Goal: Task Accomplishment & Management: Complete application form

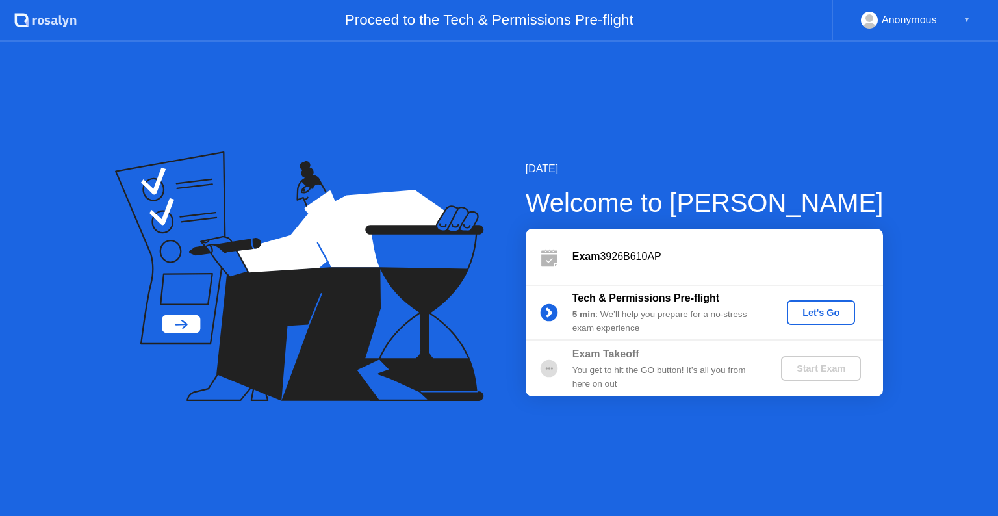
click at [827, 314] on div "Let's Go" at bounding box center [821, 312] width 58 height 10
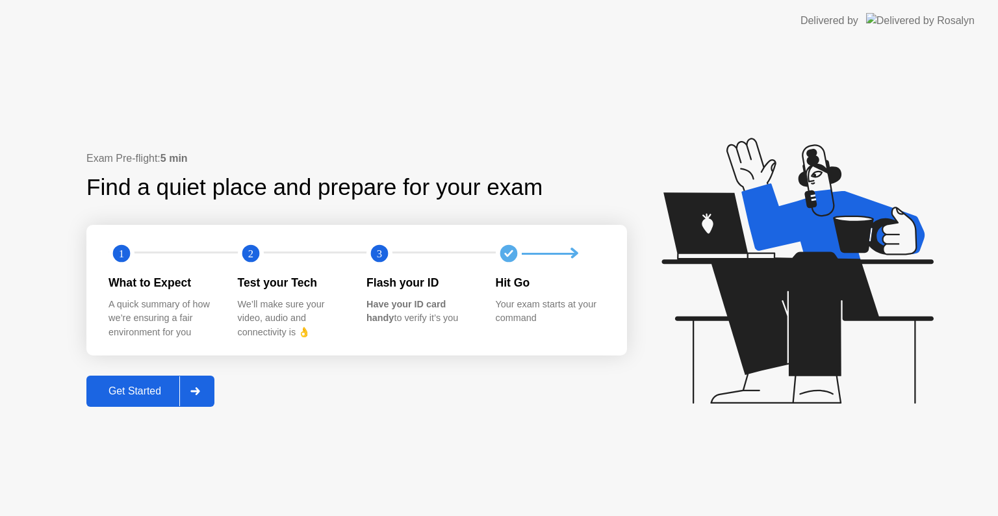
click at [138, 391] on div "Get Started" at bounding box center [134, 391] width 89 height 12
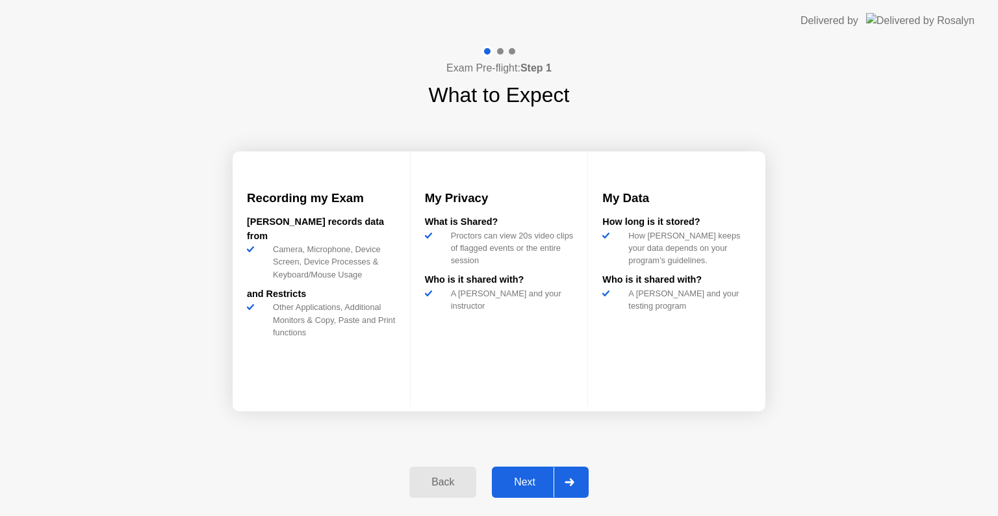
click at [515, 472] on button "Next" at bounding box center [540, 482] width 97 height 31
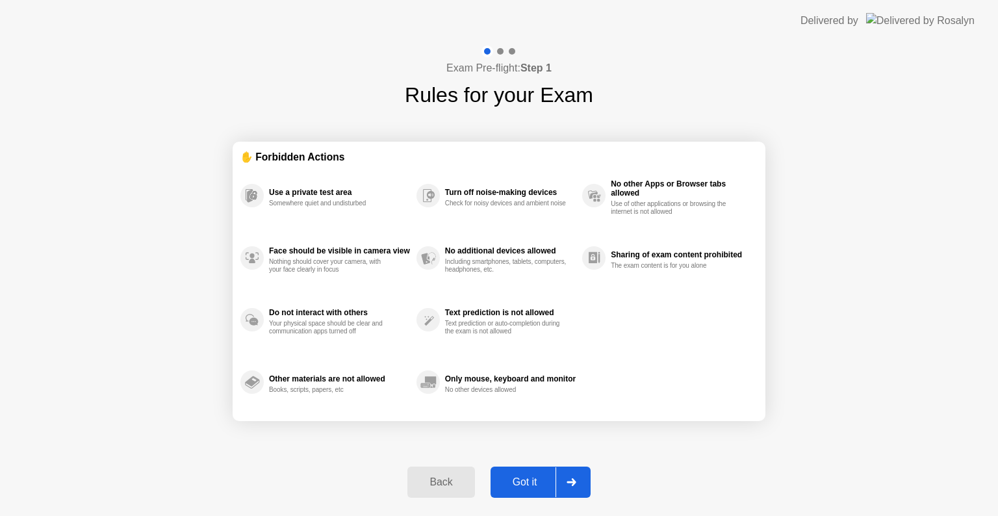
click at [515, 472] on button "Got it" at bounding box center [541, 482] width 100 height 31
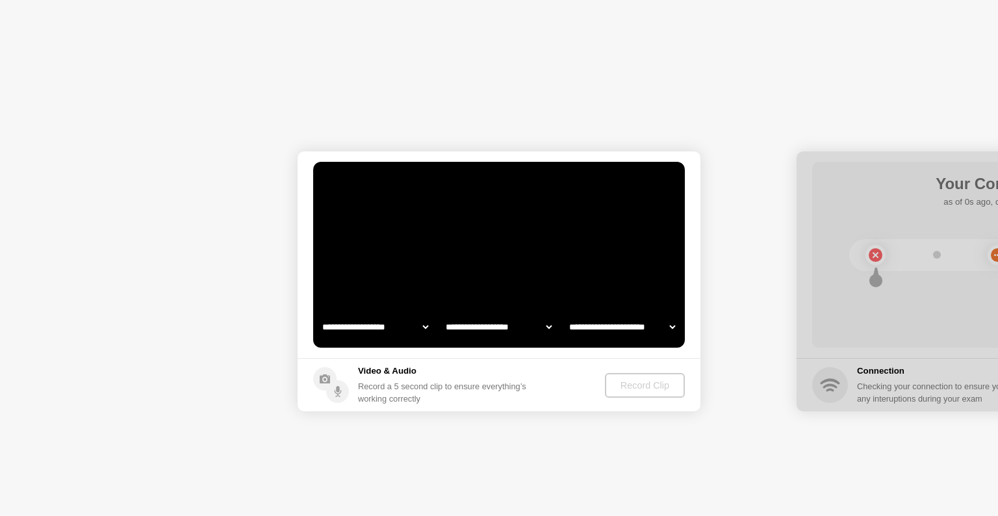
select select "**********"
select select "*******"
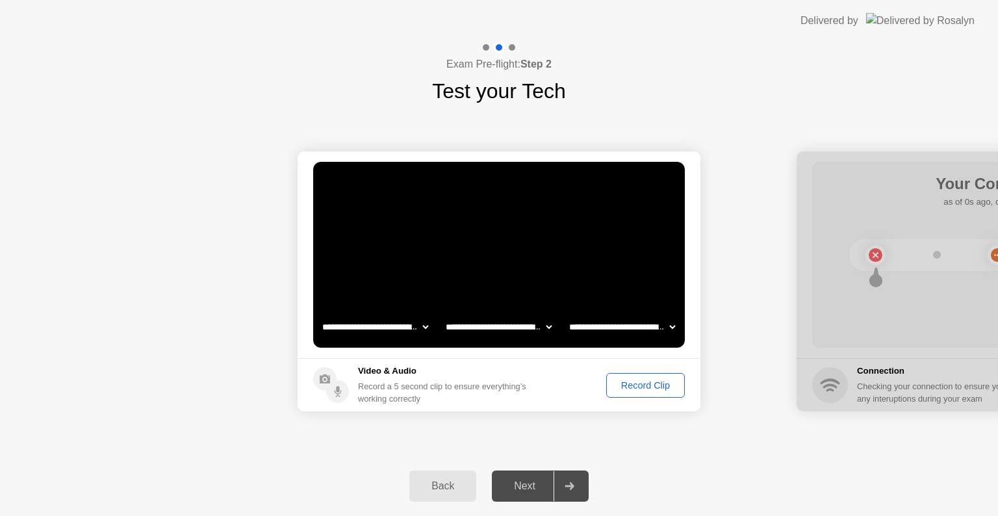
click at [562, 488] on div at bounding box center [569, 486] width 31 height 30
click at [654, 389] on div "Record Clip" at bounding box center [646, 385] width 70 height 10
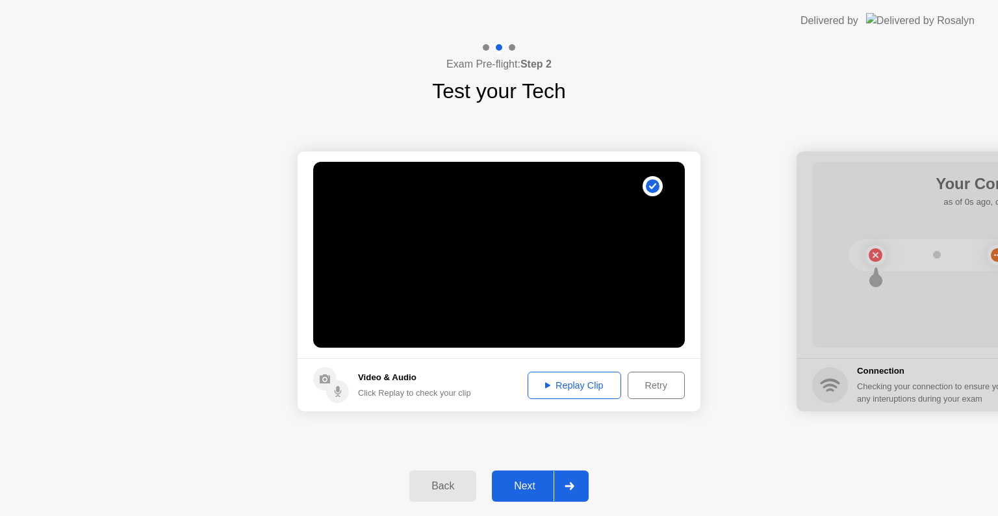
click at [538, 470] on button "Next" at bounding box center [540, 485] width 97 height 31
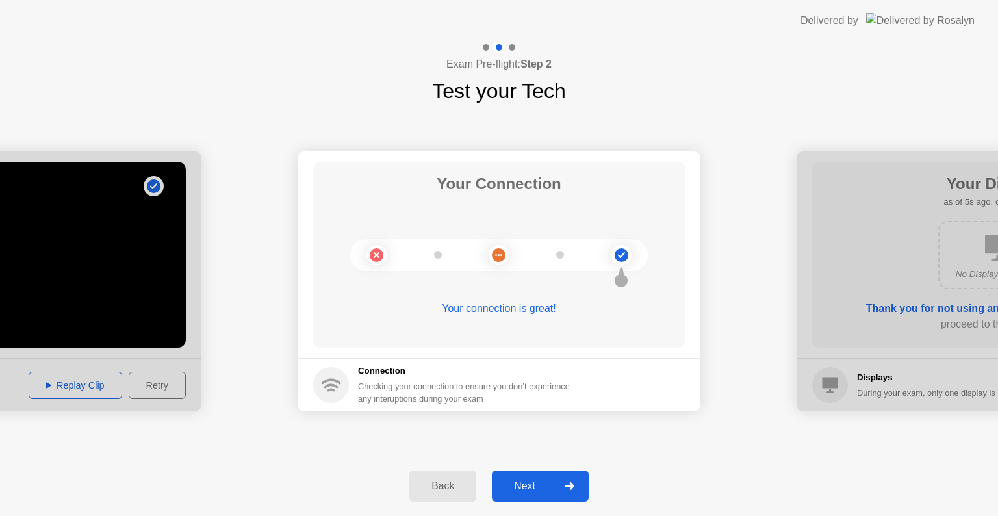
click at [535, 480] on div "Next" at bounding box center [525, 486] width 58 height 12
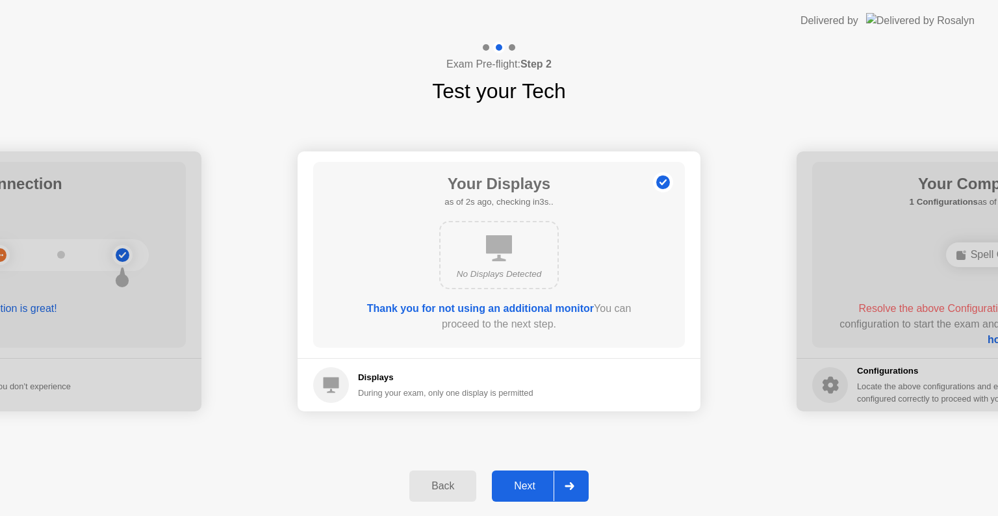
click at [526, 250] on div "No Displays Detected" at bounding box center [499, 255] width 120 height 68
click at [532, 485] on div "Next" at bounding box center [525, 486] width 58 height 12
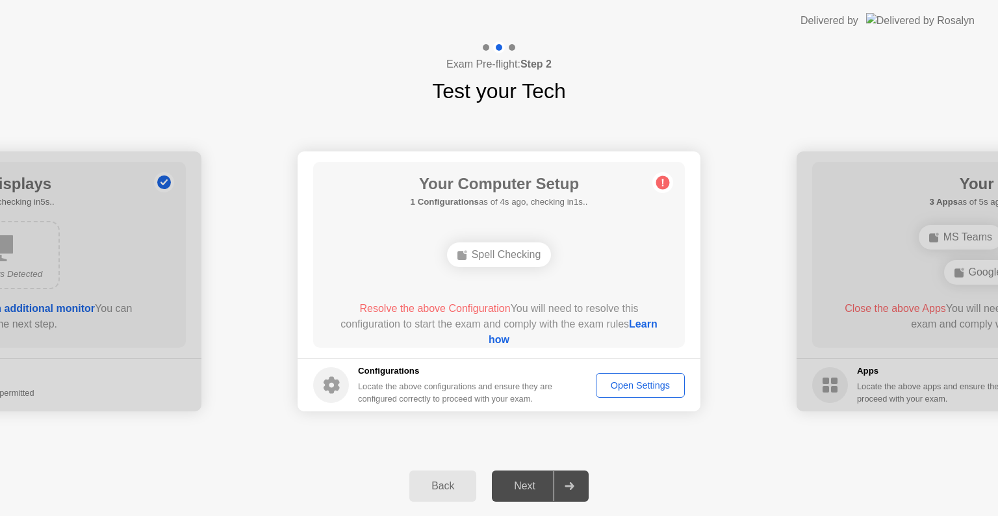
click at [640, 383] on div "Open Settings" at bounding box center [640, 385] width 80 height 10
click at [517, 259] on div "Spell Checking" at bounding box center [499, 254] width 105 height 25
click at [665, 180] on circle at bounding box center [663, 183] width 14 height 14
click at [626, 380] on div "Open Settings" at bounding box center [640, 385] width 80 height 10
click at [997, 22] on header "Delivered by" at bounding box center [499, 21] width 998 height 42
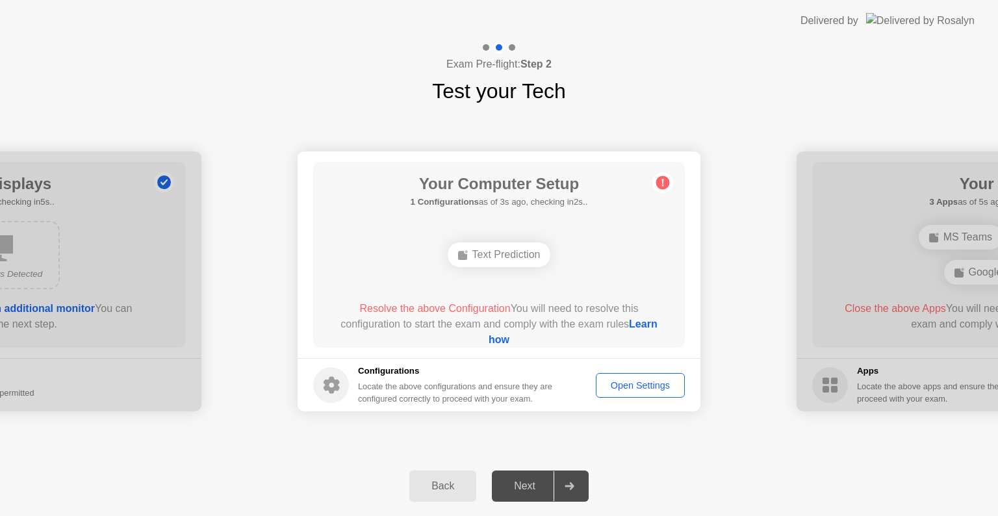
click at [521, 257] on div "Text Prediction" at bounding box center [499, 254] width 103 height 25
click at [624, 393] on button "Open Settings" at bounding box center [640, 385] width 89 height 25
click at [675, 173] on div "Your Computer Setup 1 Configurations as of 0s ago, checking in5s.. Text Predict…" at bounding box center [499, 255] width 372 height 186
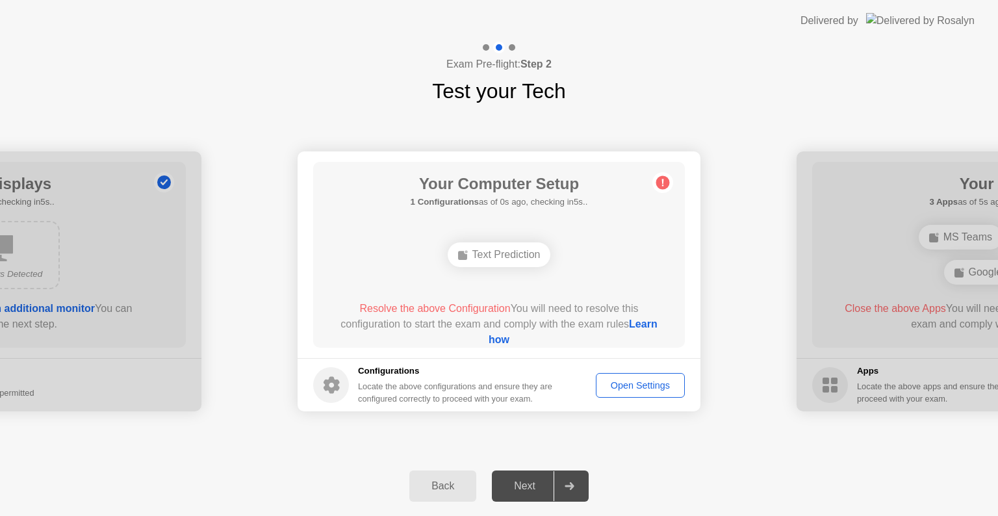
click at [675, 173] on div "Your Computer Setup 1 Configurations as of 0s ago, checking in5s.. Text Predict…" at bounding box center [499, 255] width 372 height 186
click at [496, 342] on link "Learn how" at bounding box center [573, 331] width 169 height 27
click at [642, 382] on div "Open Settings" at bounding box center [640, 385] width 80 height 10
click at [516, 489] on div "Next" at bounding box center [525, 486] width 58 height 12
click at [532, 488] on div "Next" at bounding box center [525, 486] width 58 height 12
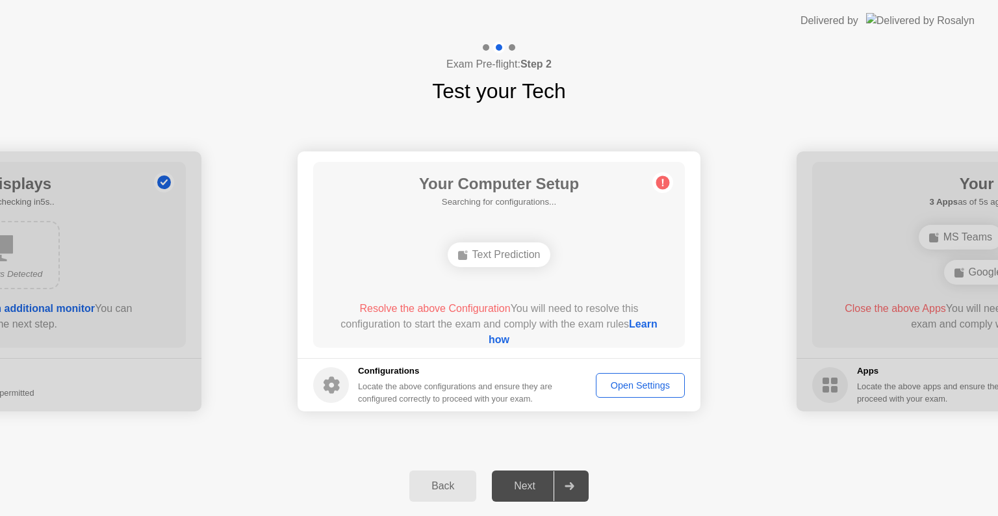
click at [642, 386] on div "Open Settings" at bounding box center [640, 385] width 80 height 10
click at [608, 392] on button "Open Settings" at bounding box center [640, 385] width 89 height 25
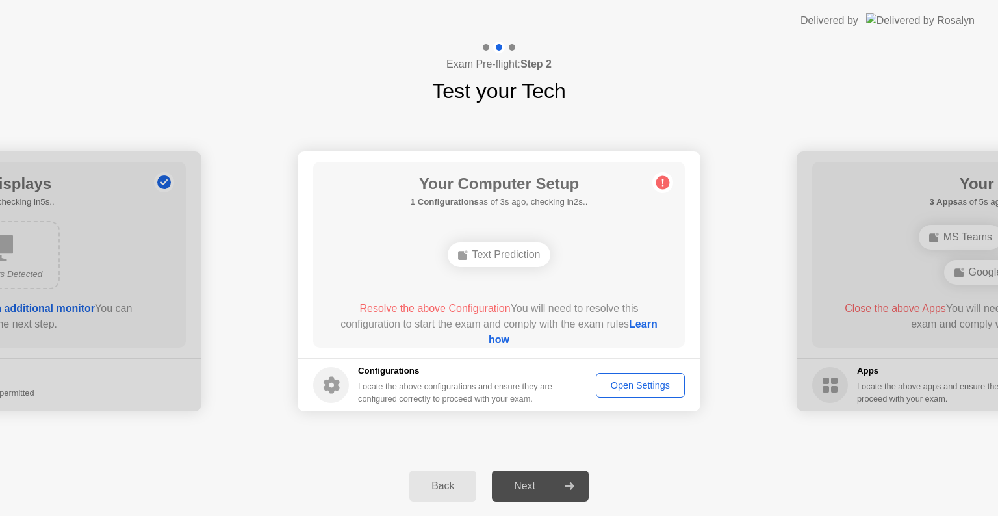
click at [645, 391] on div "Open Settings" at bounding box center [640, 385] width 80 height 10
click at [619, 380] on div "Open Settings" at bounding box center [640, 385] width 80 height 10
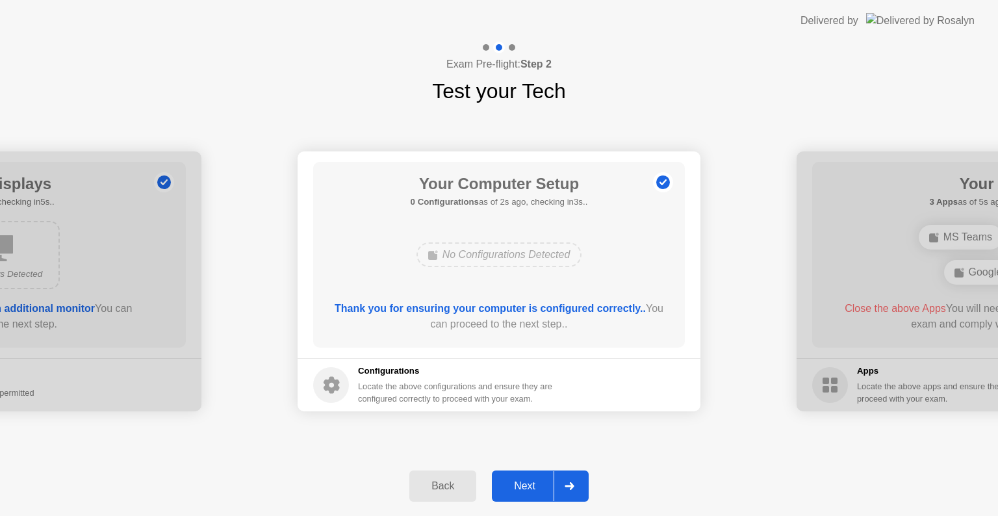
click at [525, 495] on button "Next" at bounding box center [540, 485] width 97 height 31
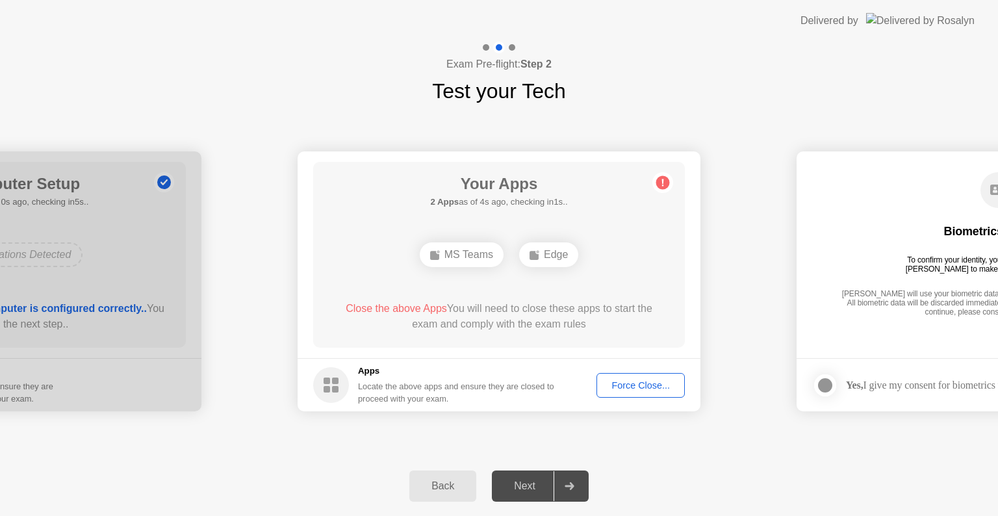
click at [650, 380] on div "Force Close..." at bounding box center [640, 385] width 79 height 10
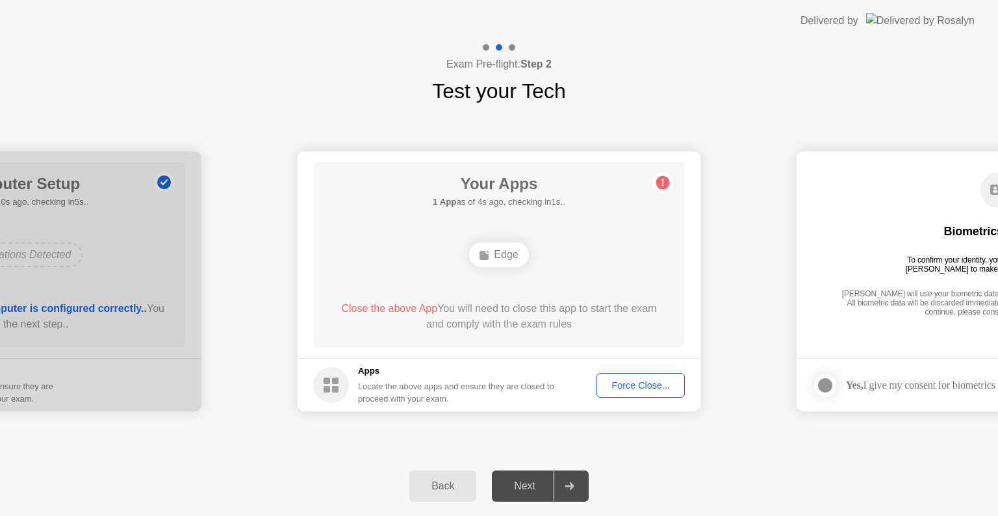
click at [642, 385] on div "Force Close..." at bounding box center [640, 385] width 79 height 10
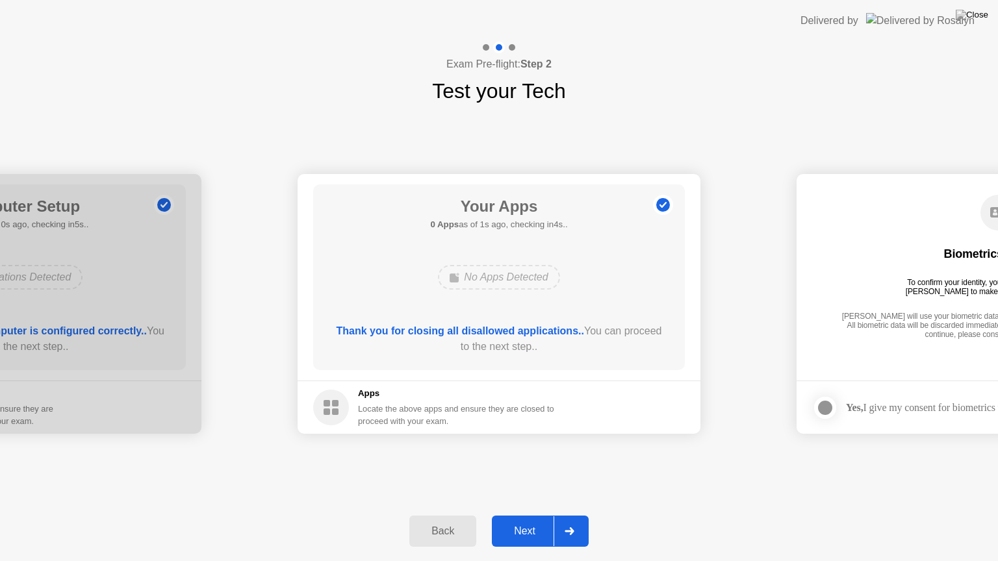
click at [951, 68] on div "Exam Pre-flight: Step 2 Test your Tech" at bounding box center [499, 74] width 998 height 65
click at [513, 515] on button "Next" at bounding box center [540, 531] width 97 height 31
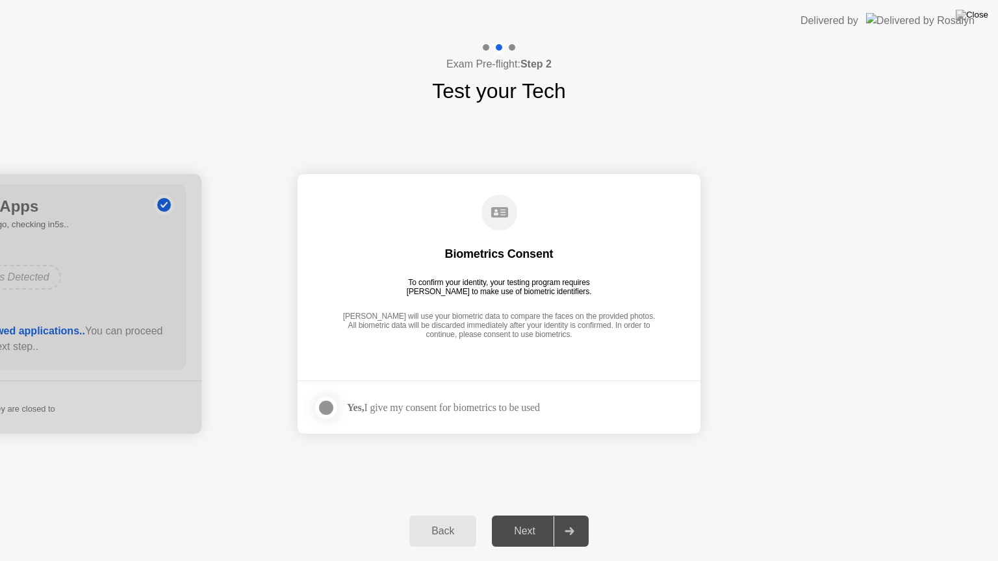
click at [328, 409] on div at bounding box center [326, 408] width 16 height 16
click at [537, 515] on div "Next" at bounding box center [525, 532] width 58 height 12
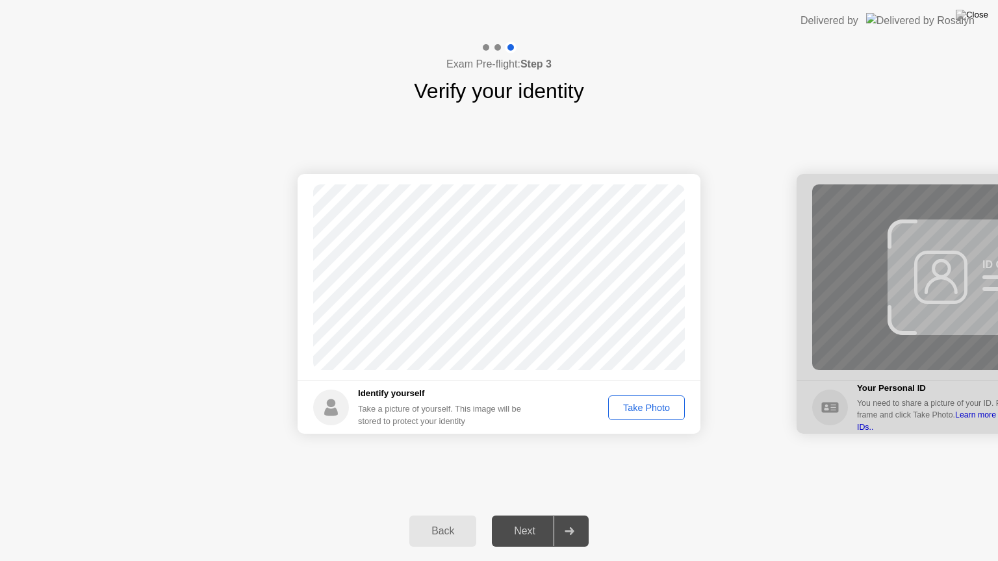
click at [638, 409] on div "Take Photo" at bounding box center [647, 408] width 68 height 10
click at [535, 515] on div "Next" at bounding box center [525, 532] width 58 height 12
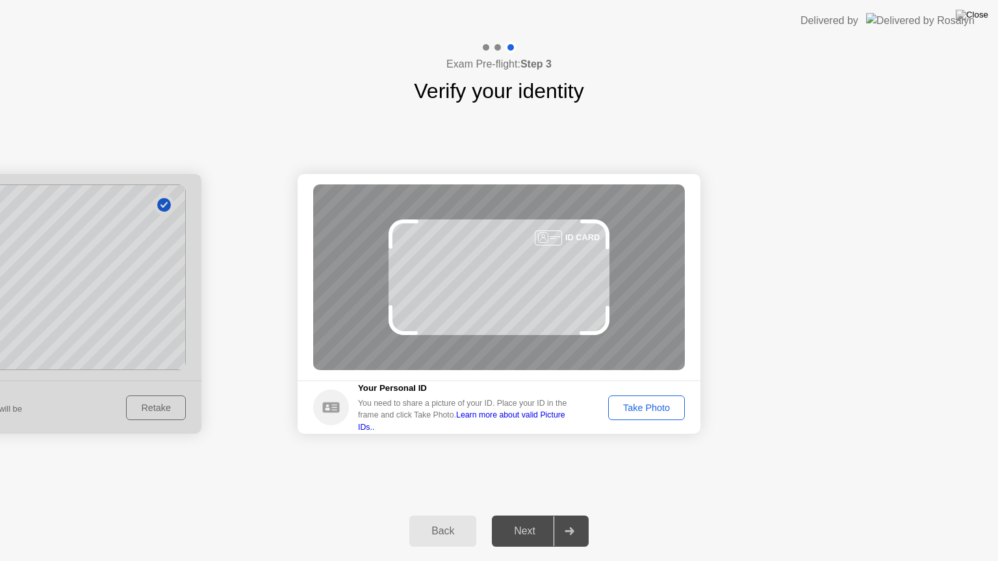
click at [637, 405] on div "Take Photo" at bounding box center [647, 408] width 68 height 10
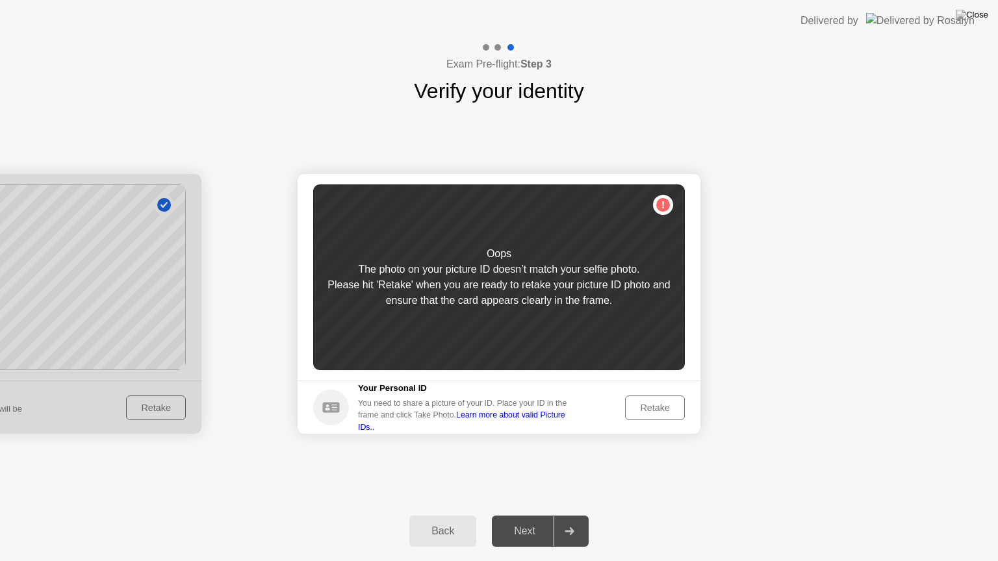
click at [637, 405] on div "Retake" at bounding box center [655, 408] width 51 height 10
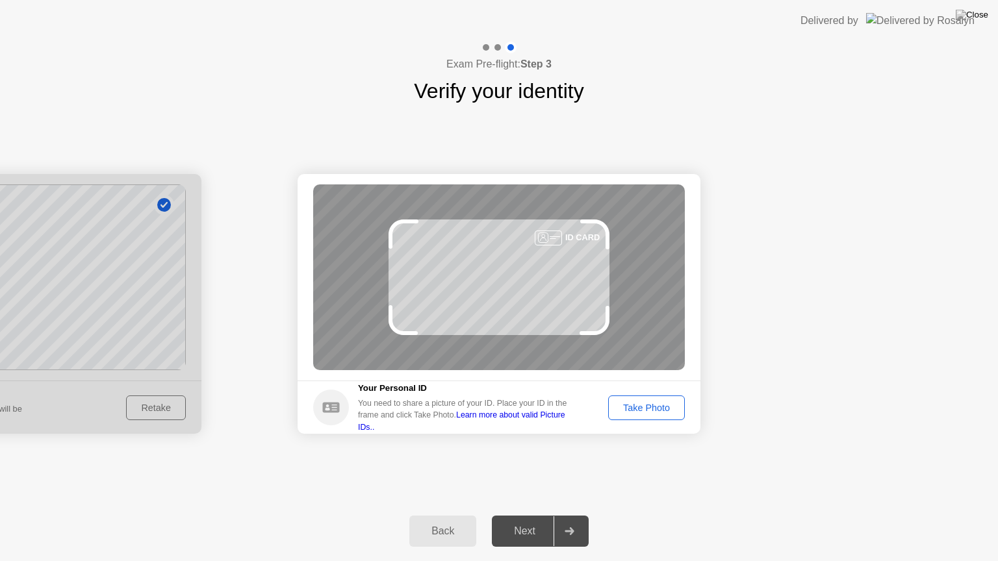
click at [665, 412] on div "Take Photo" at bounding box center [647, 408] width 68 height 10
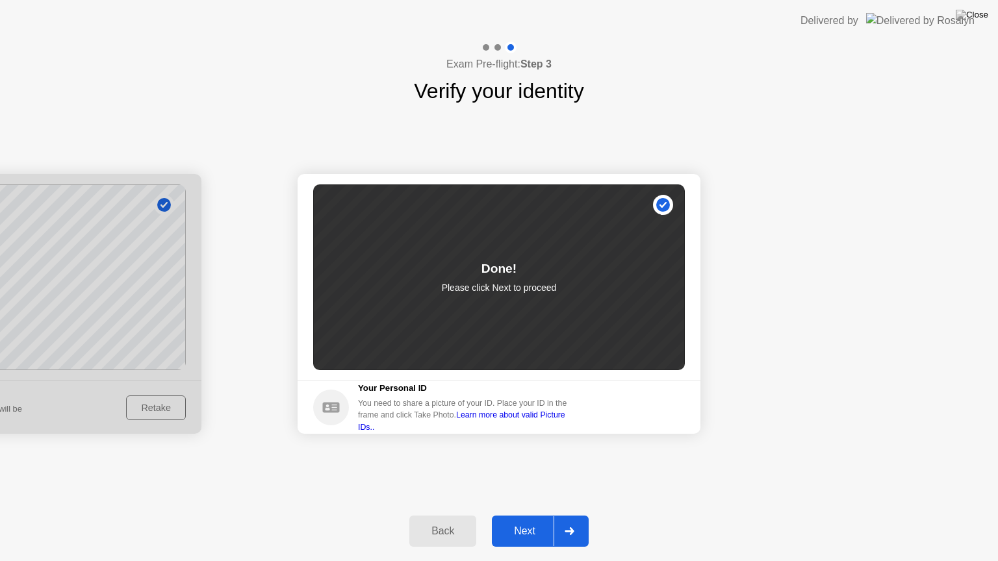
click at [529, 515] on button "Next" at bounding box center [540, 531] width 97 height 31
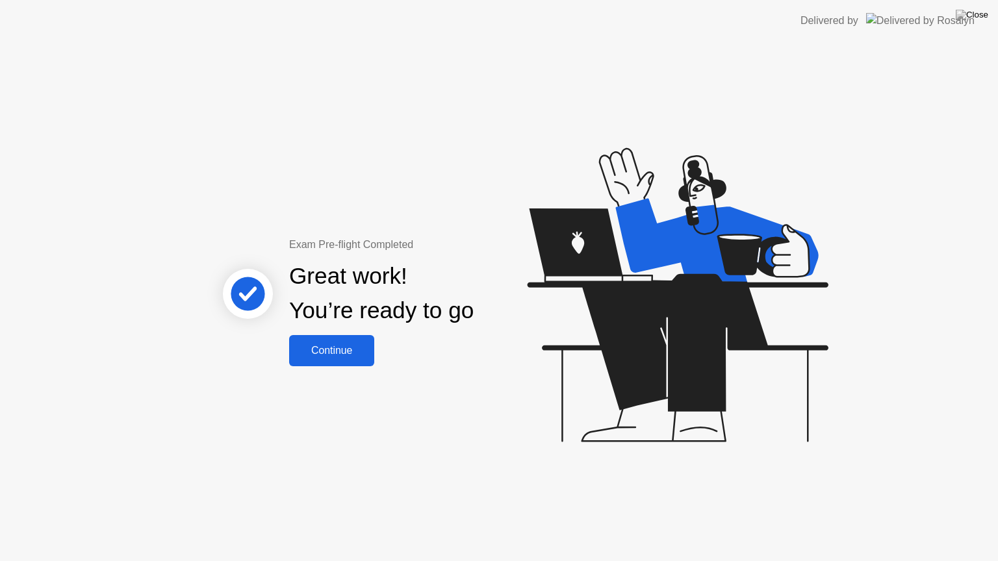
click at [333, 345] on div "Continue" at bounding box center [331, 351] width 77 height 12
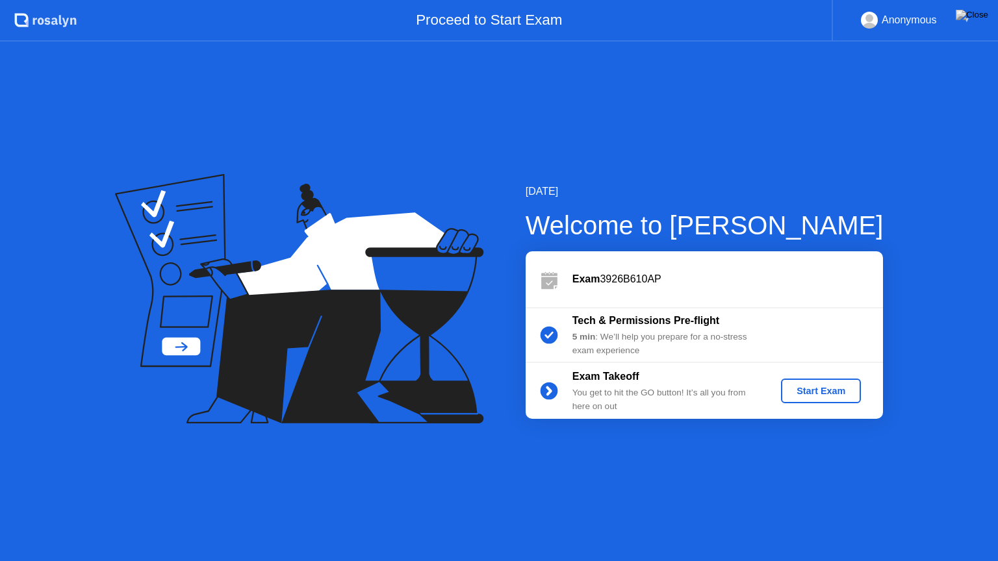
click at [805, 392] on div "Start Exam" at bounding box center [821, 391] width 70 height 10
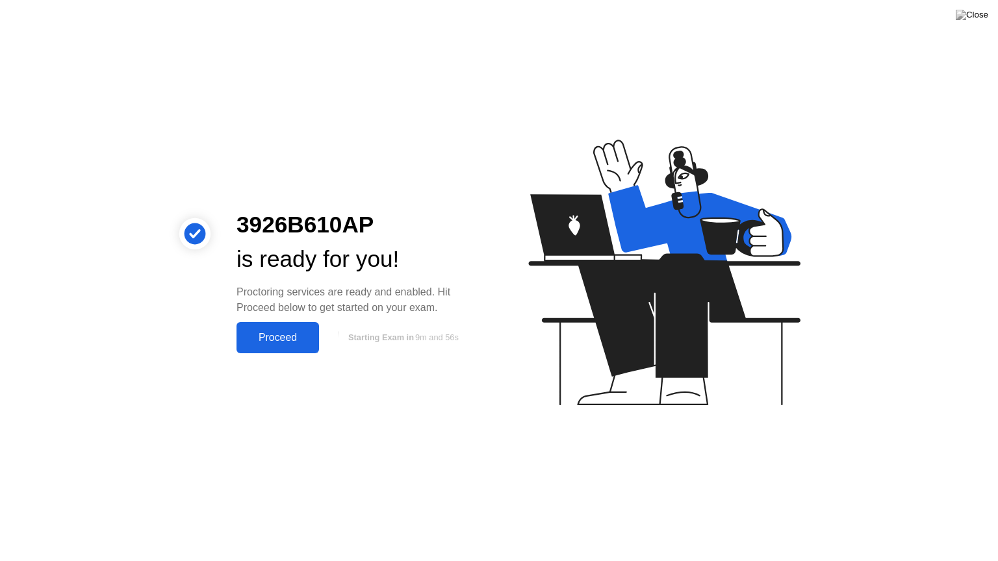
click at [268, 342] on div "Proceed" at bounding box center [277, 338] width 75 height 12
